Goal: Check status: Check status

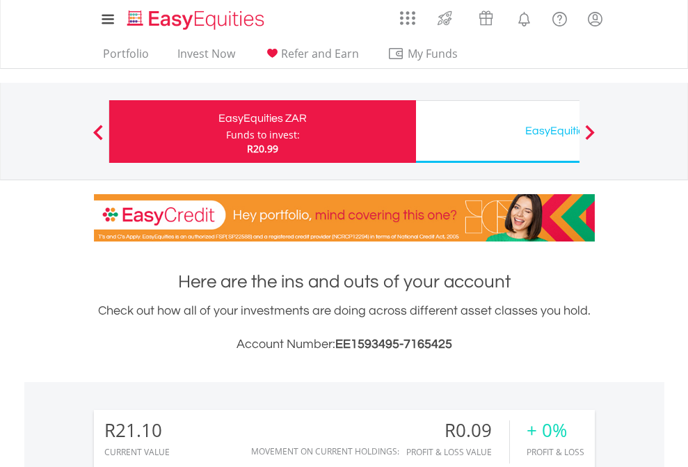
scroll to position [134, 219]
click at [226, 132] on div "Funds to invest:" at bounding box center [263, 135] width 74 height 14
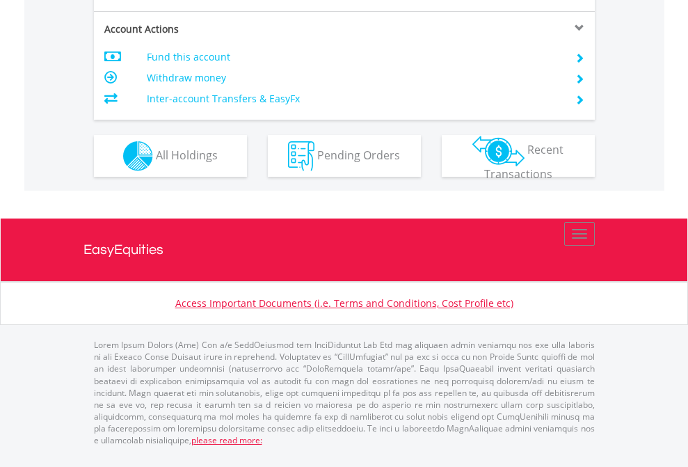
scroll to position [1334, 0]
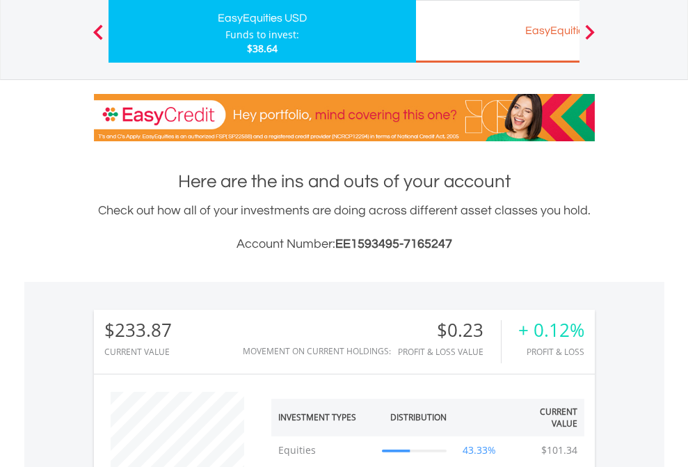
click at [498, 31] on div "EasyEquities EUR" at bounding box center [570, 30] width 290 height 19
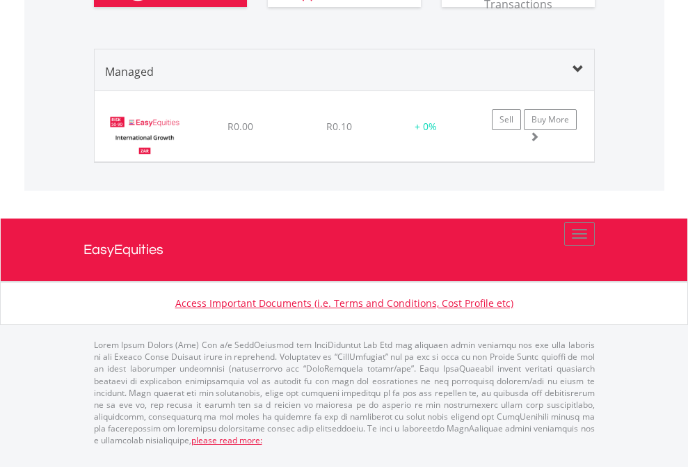
scroll to position [1552, 0]
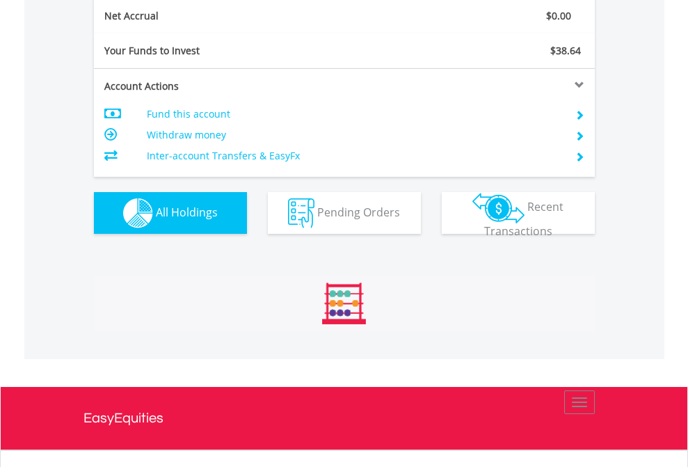
scroll to position [1576, 0]
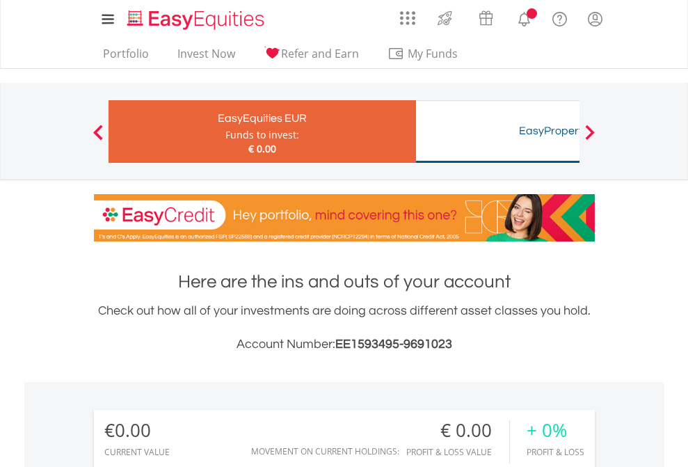
scroll to position [134, 219]
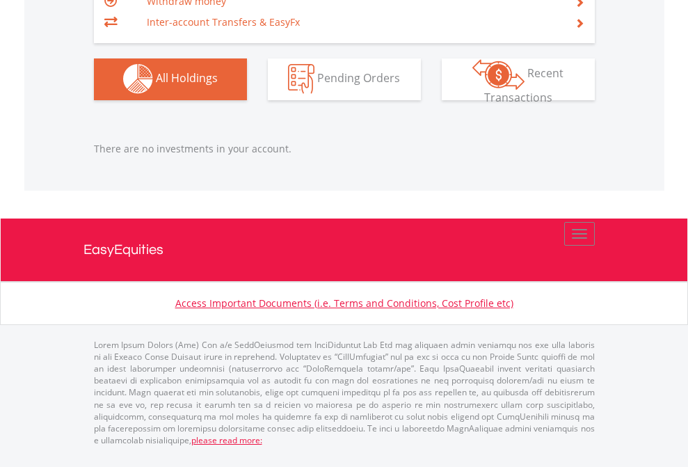
scroll to position [1378, 0]
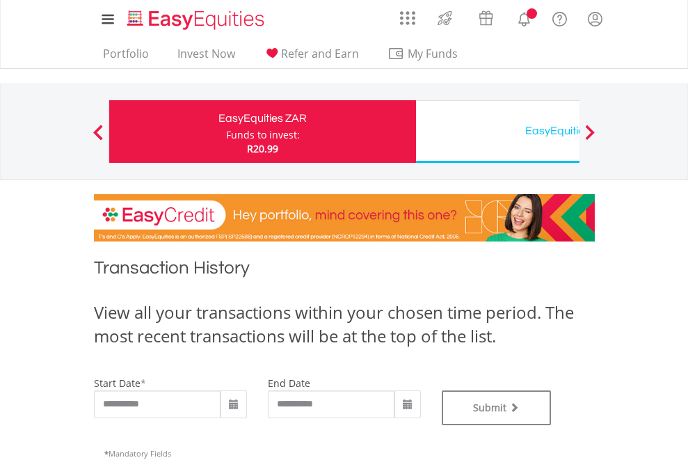
type input "**********"
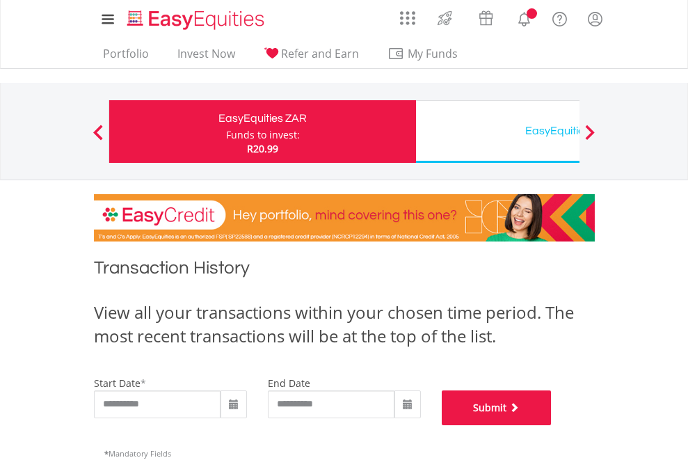
click at [552, 425] on button "Submit" at bounding box center [497, 408] width 110 height 35
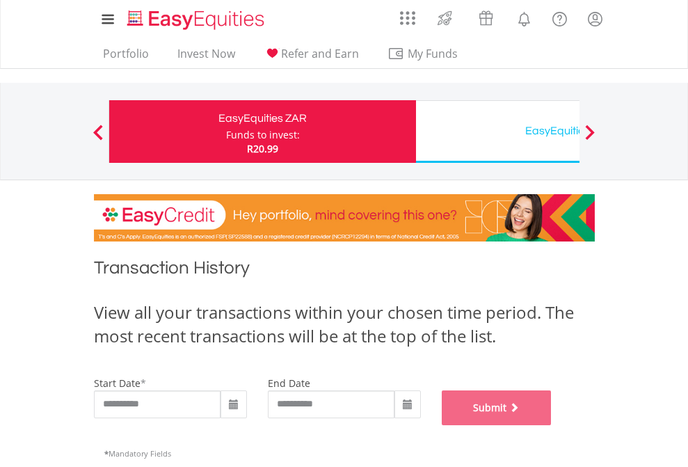
scroll to position [565, 0]
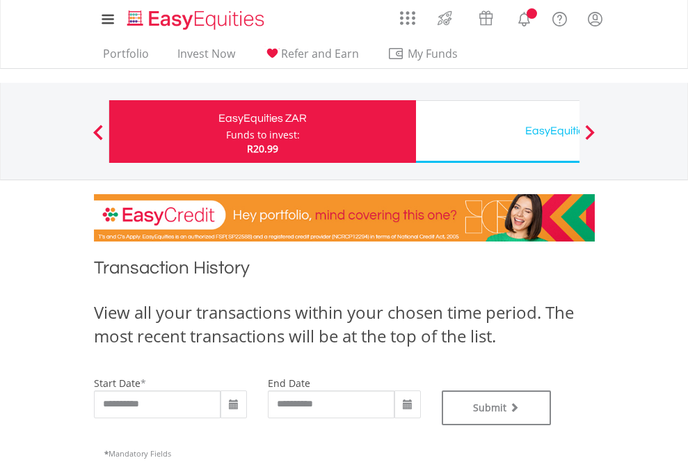
click at [498, 132] on div "EasyEquities USD" at bounding box center [570, 130] width 290 height 19
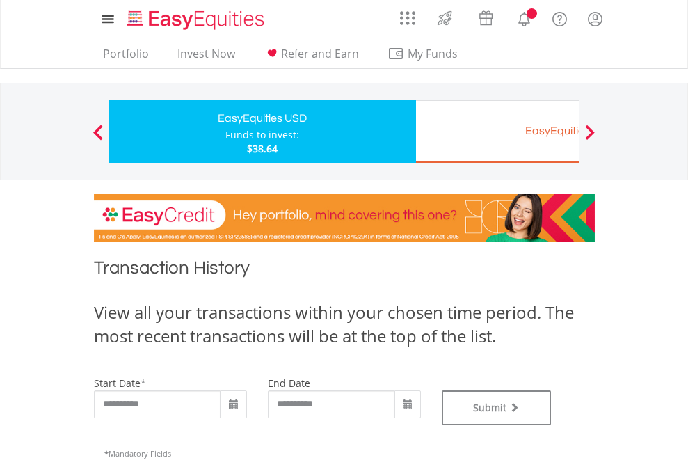
type input "**********"
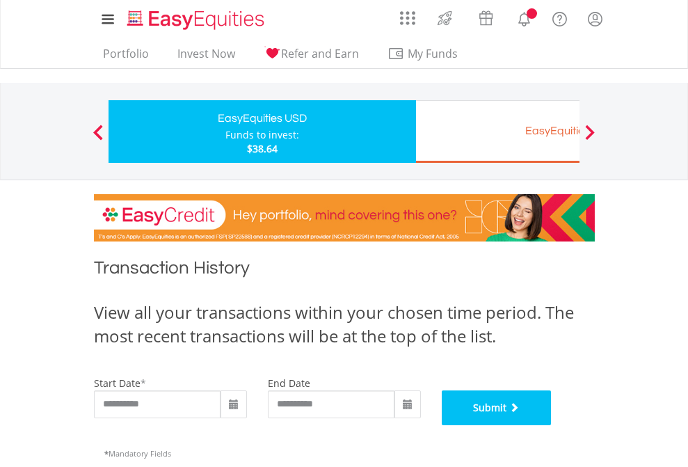
click at [552, 425] on button "Submit" at bounding box center [497, 408] width 110 height 35
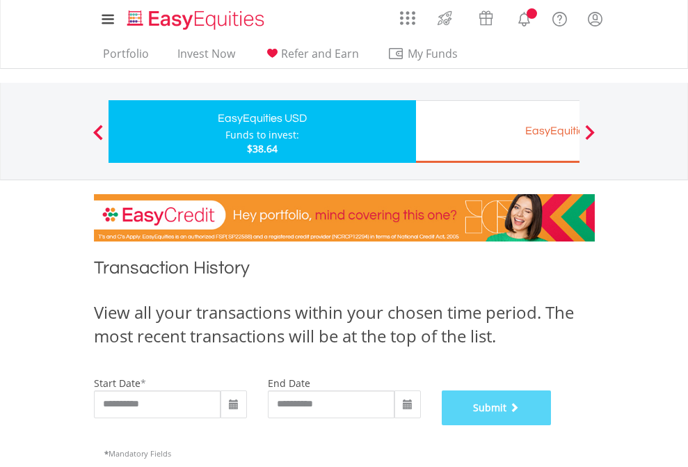
scroll to position [565, 0]
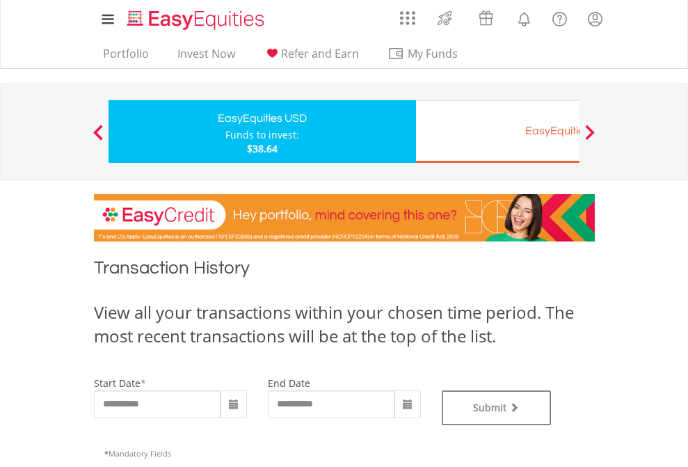
click at [498, 132] on div "EasyEquities EUR" at bounding box center [570, 130] width 290 height 19
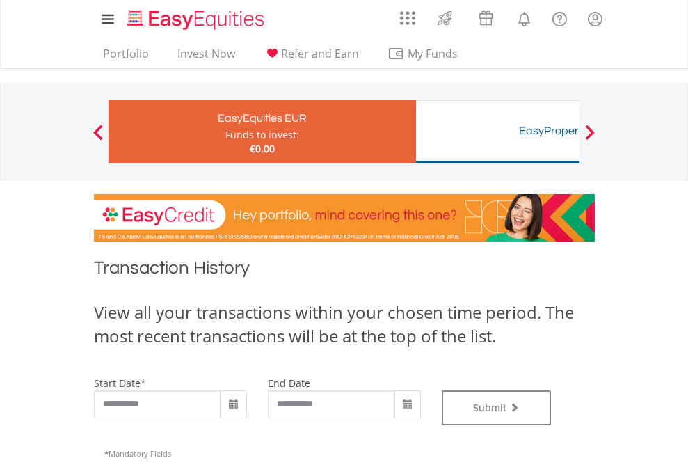
type input "**********"
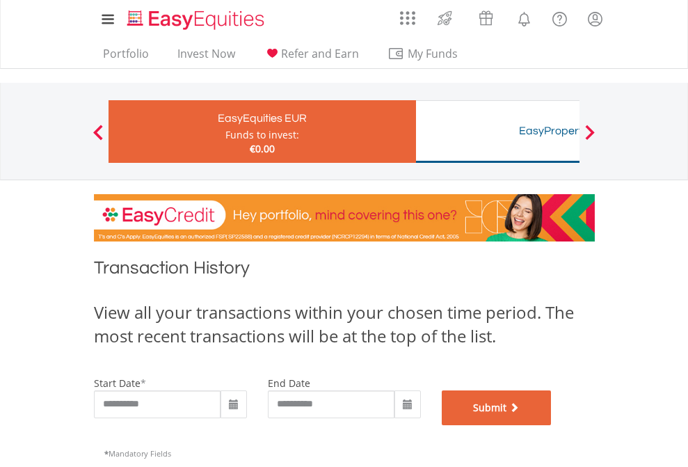
click at [552, 425] on button "Submit" at bounding box center [497, 408] width 110 height 35
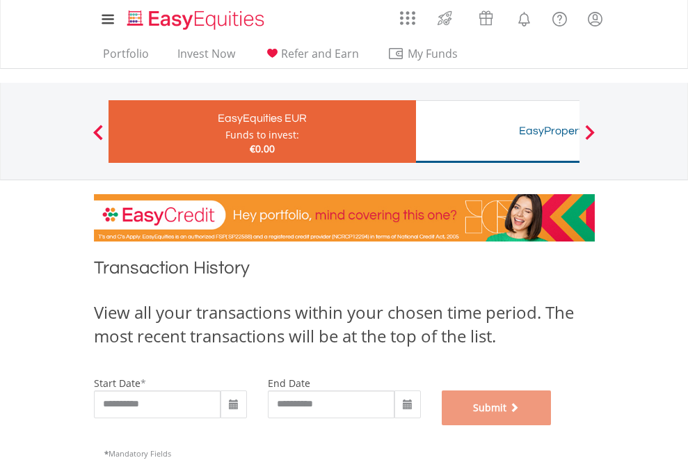
scroll to position [565, 0]
